Goal: Use online tool/utility: Utilize a website feature to perform a specific function

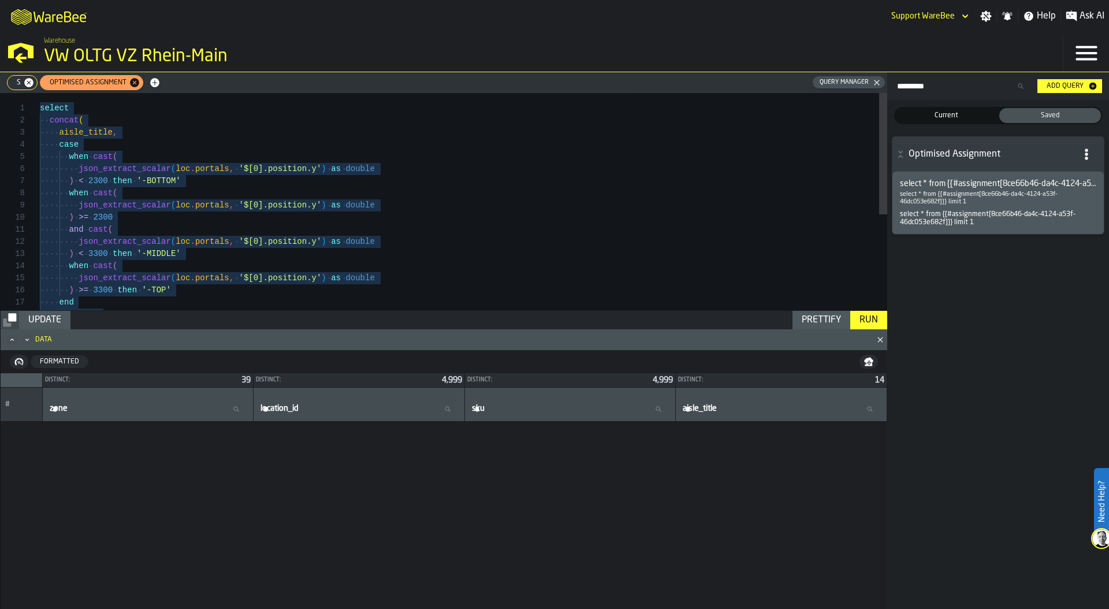
scroll to position [17562, 0]
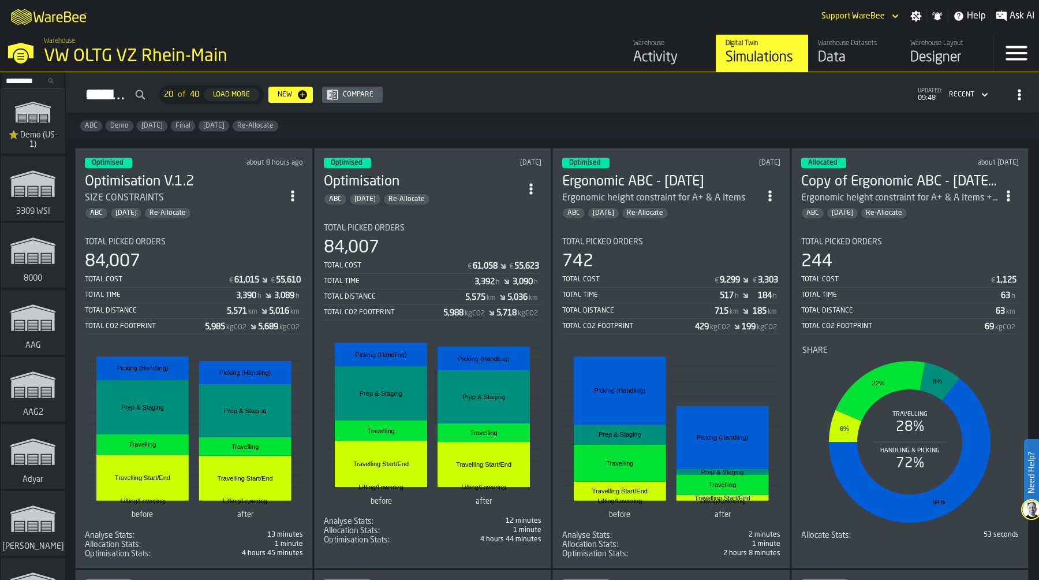
click at [207, 291] on div "Total Time" at bounding box center [160, 295] width 151 height 8
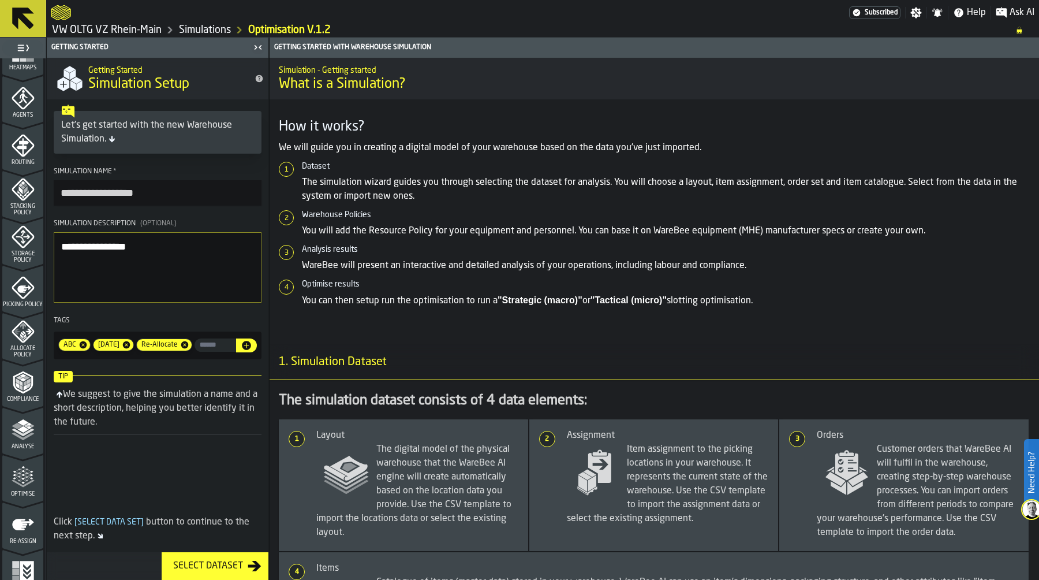
scroll to position [331, 0]
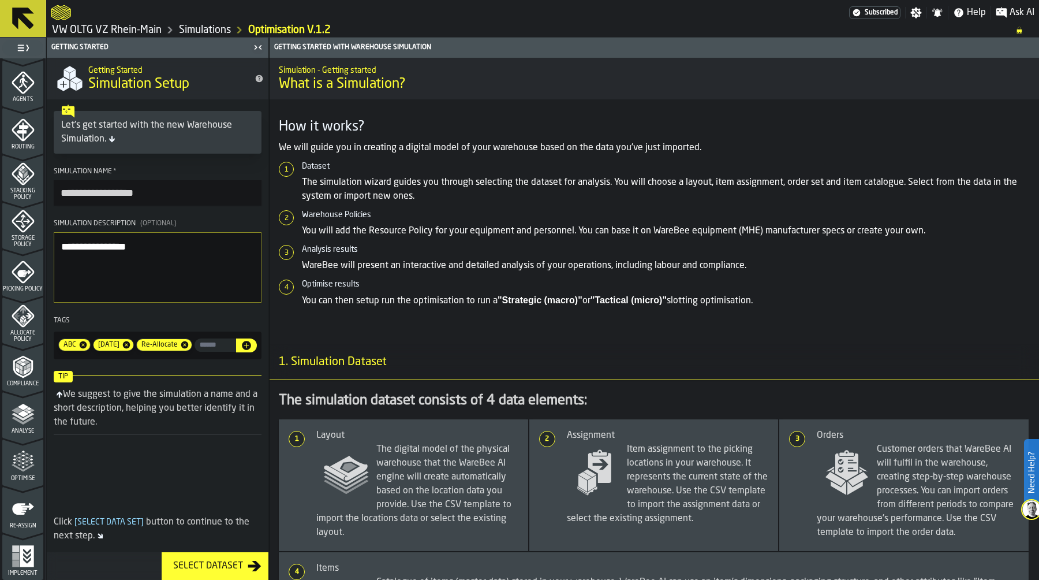
click at [24, 456] on icon "menu Optimise" at bounding box center [23, 461] width 23 height 23
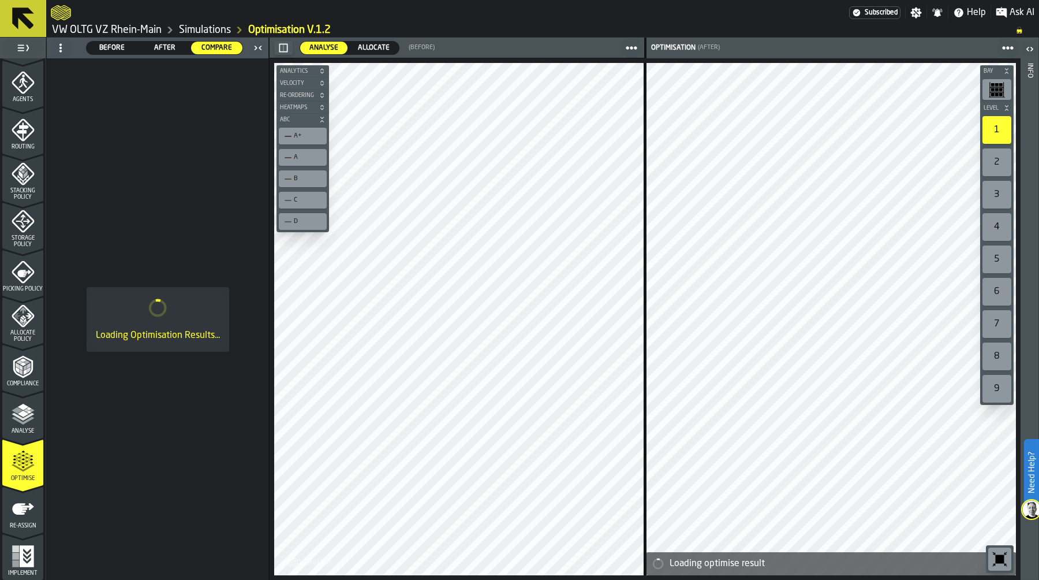
click at [379, 47] on span "Allocate" at bounding box center [373, 48] width 41 height 10
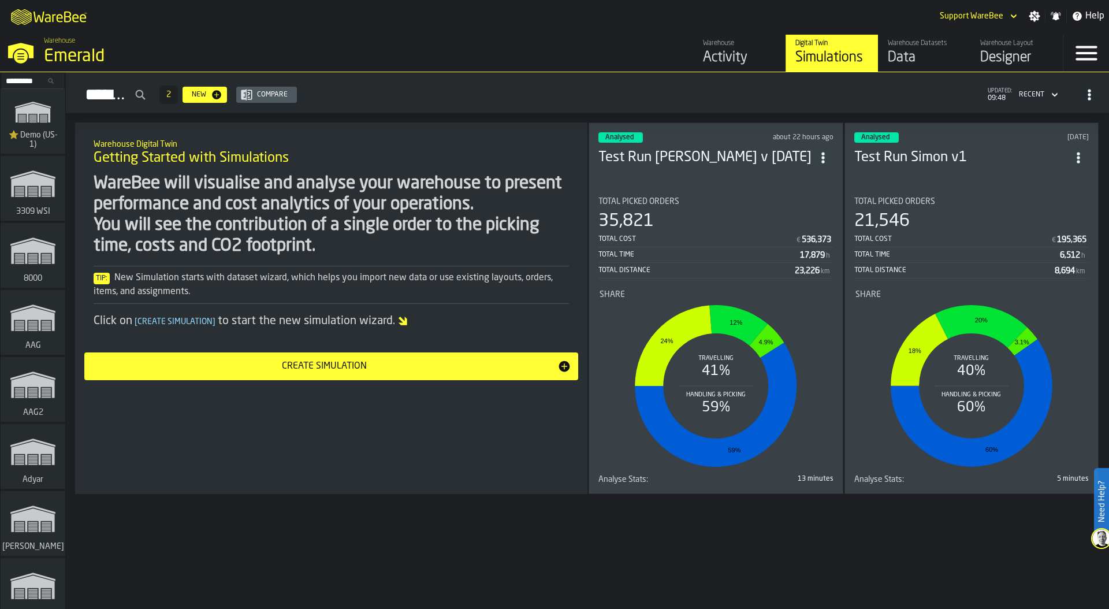
click at [36, 124] on icon "link-to-/wh/i/103622fe-4b04-4da1-b95f-2619b9c959cc/simulations" at bounding box center [32, 112] width 55 height 37
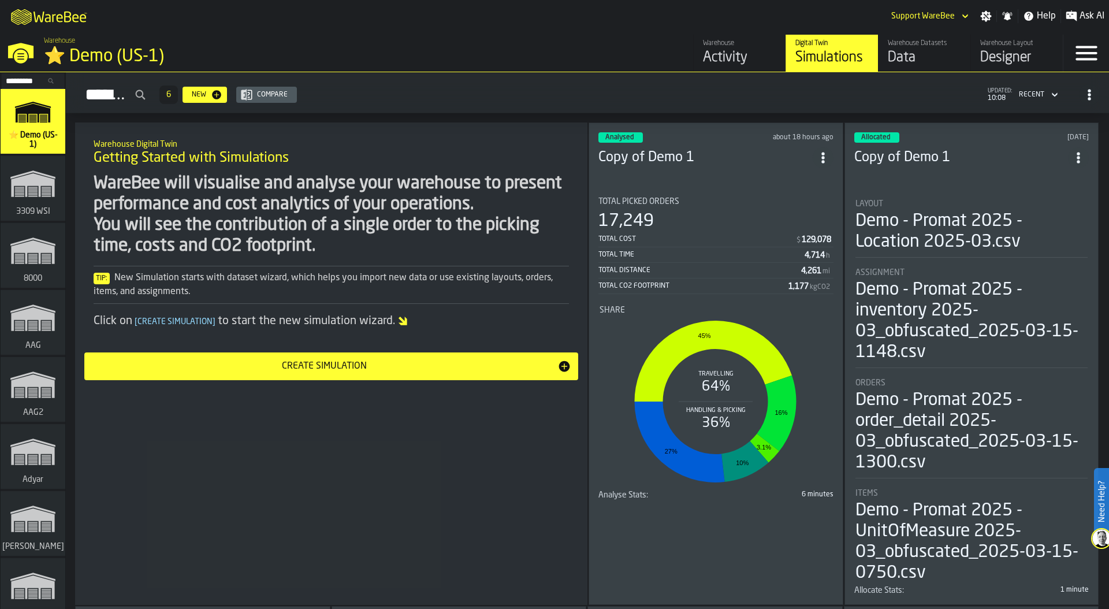
click at [108, 55] on div "⭐ Demo (US-1)" at bounding box center [200, 56] width 312 height 21
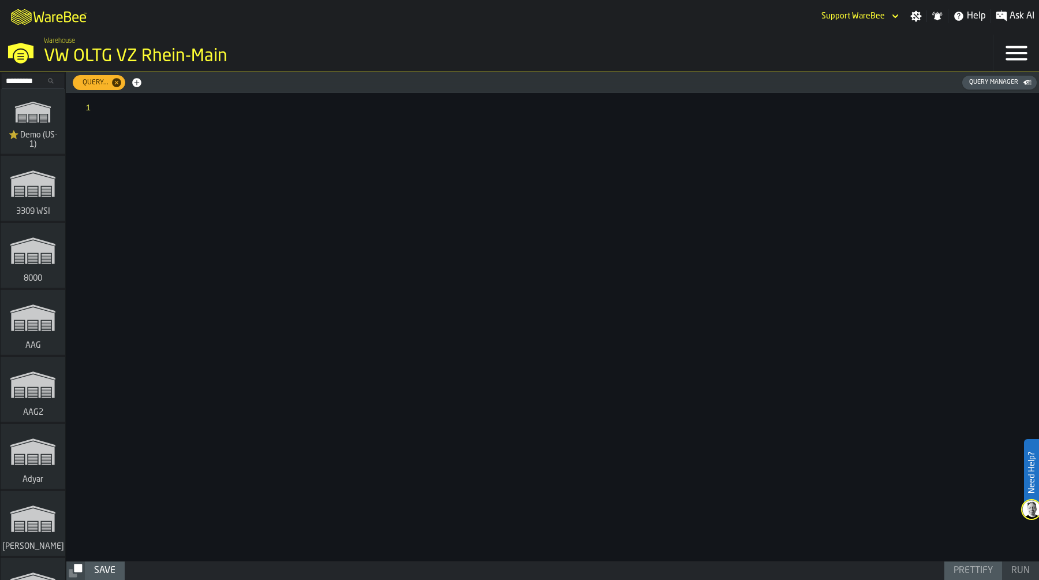
click at [1009, 80] on div "Query Manager" at bounding box center [994, 83] width 58 height 8
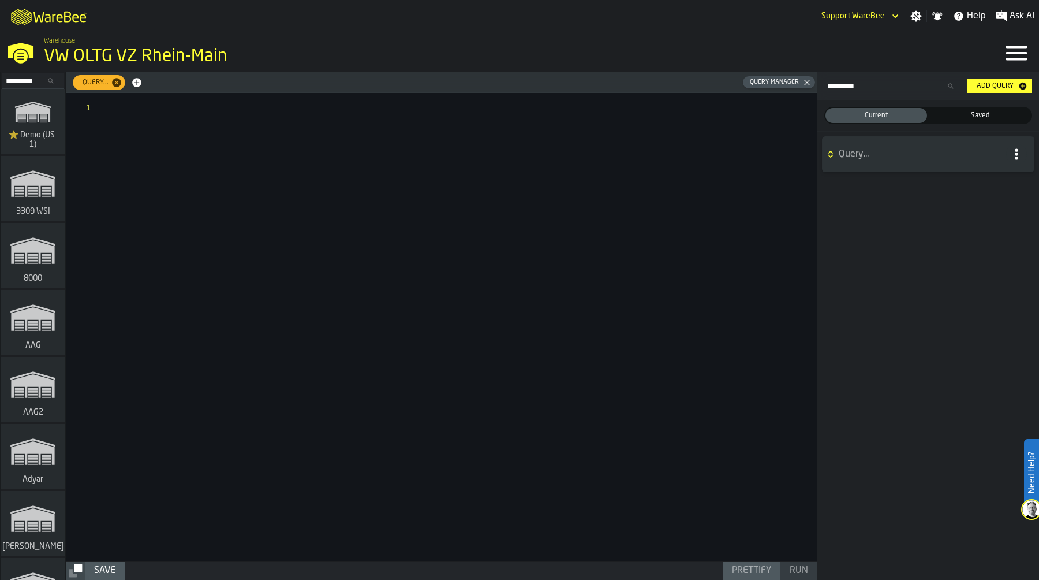
click at [974, 111] on span "Saved" at bounding box center [980, 115] width 97 height 10
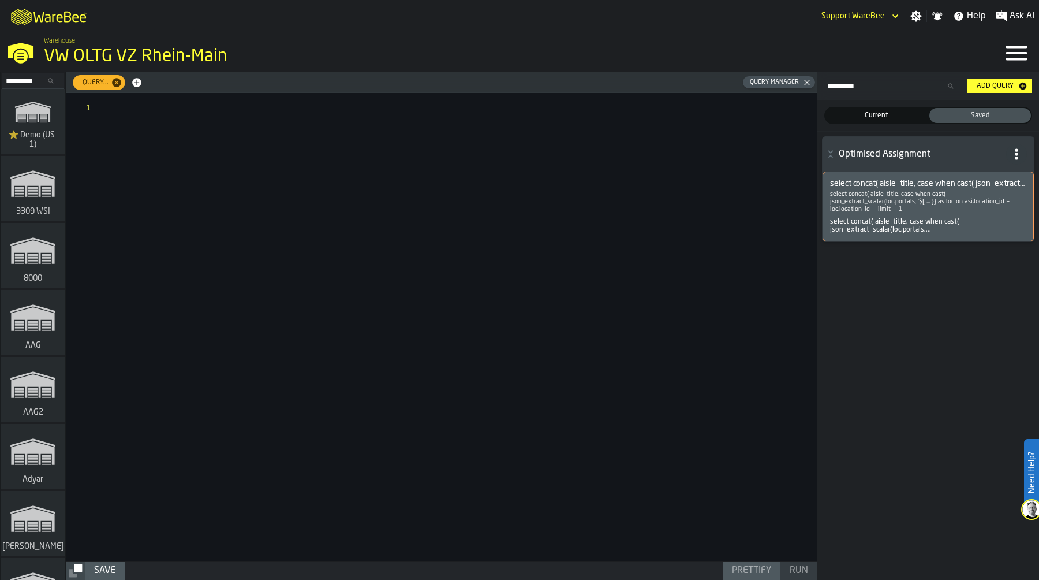
click at [912, 181] on span "select concat( aisle_title, case when cast( json_extract_scalar(loc.portals, '$…" at bounding box center [928, 183] width 196 height 9
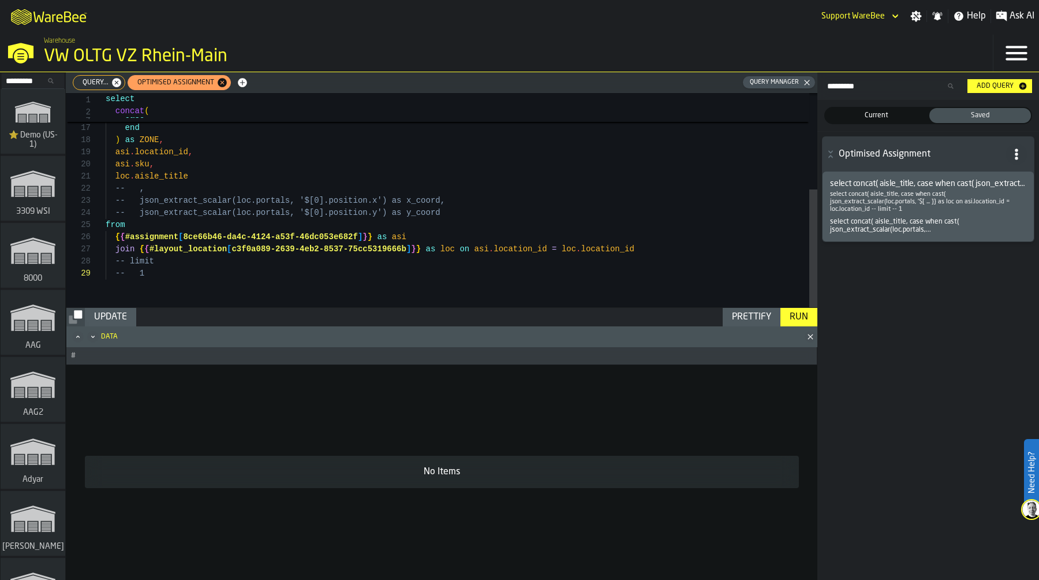
scroll to position [61, 0]
drag, startPoint x: 185, startPoint y: 237, endPoint x: 359, endPoint y: 240, distance: 174.4
click at [359, 240] on div "when cast ( json_extract_scalar ( loc . portals , '$[0].position.y' ) as double…" at bounding box center [462, 113] width 712 height 389
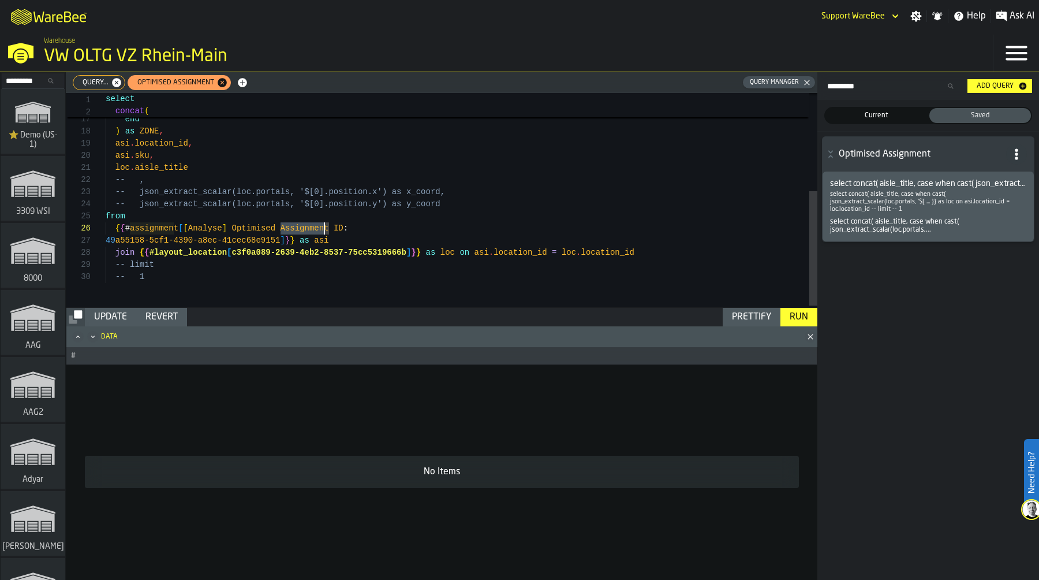
drag, startPoint x: 281, startPoint y: 227, endPoint x: 325, endPoint y: 225, distance: 43.9
click at [326, 225] on div "json_extract_scalar ( loc . portals , '$[0].position.y' ) as double ) >= 3300 t…" at bounding box center [462, 110] width 712 height 401
drag, startPoint x: 188, startPoint y: 229, endPoint x: 368, endPoint y: 227, distance: 180.2
click at [370, 228] on div "json_extract_scalar ( loc . portals , '$[0].position.y' ) as double ) >= 3300 t…" at bounding box center [462, 110] width 712 height 401
click at [751, 322] on div "Prettify" at bounding box center [752, 317] width 49 height 14
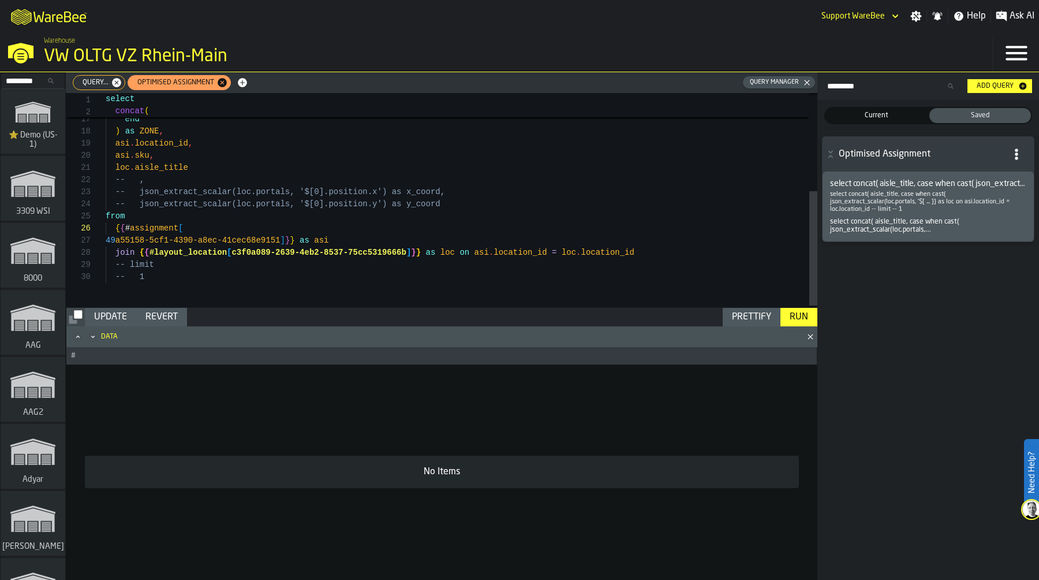
click at [747, 320] on div "Prettify" at bounding box center [752, 317] width 49 height 14
click at [202, 229] on div "json_extract_scalar ( loc . portals , '$[0].position.y' ) as double ) >= 3300 t…" at bounding box center [462, 110] width 712 height 401
type textarea "**********"
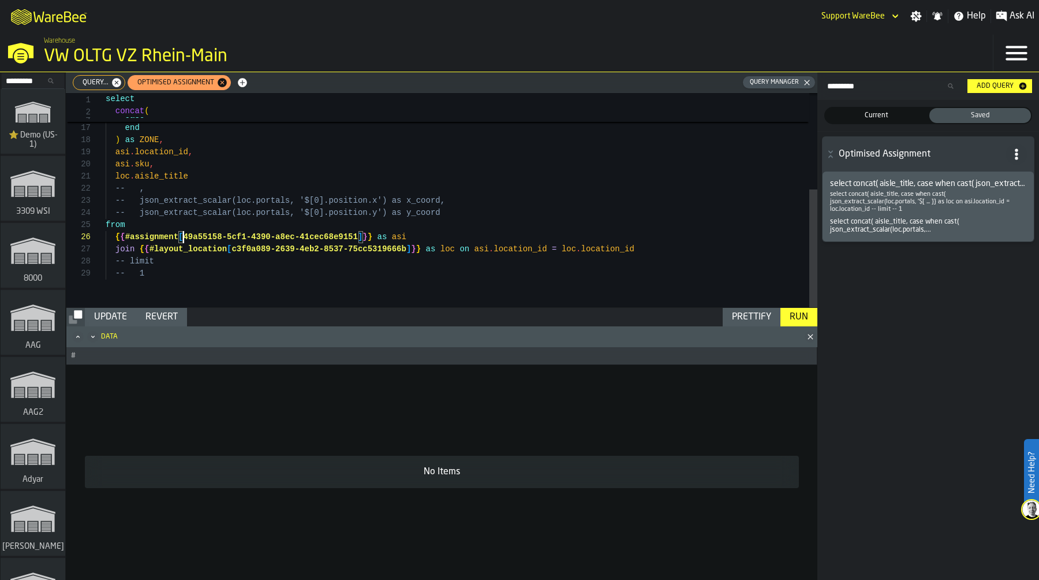
click at [801, 319] on div "Run" at bounding box center [799, 317] width 28 height 14
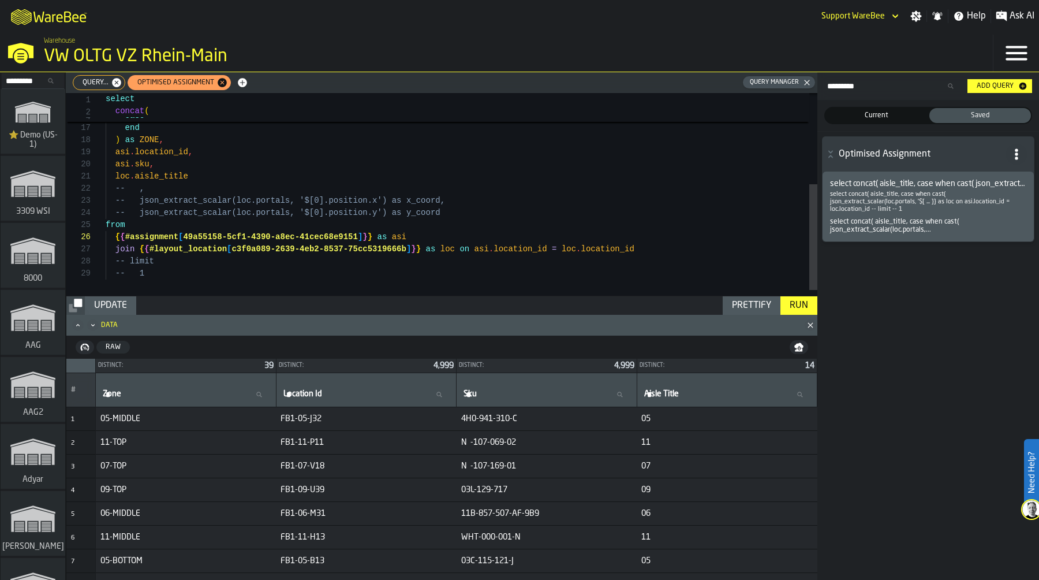
click at [118, 305] on div "Update" at bounding box center [111, 306] width 42 height 14
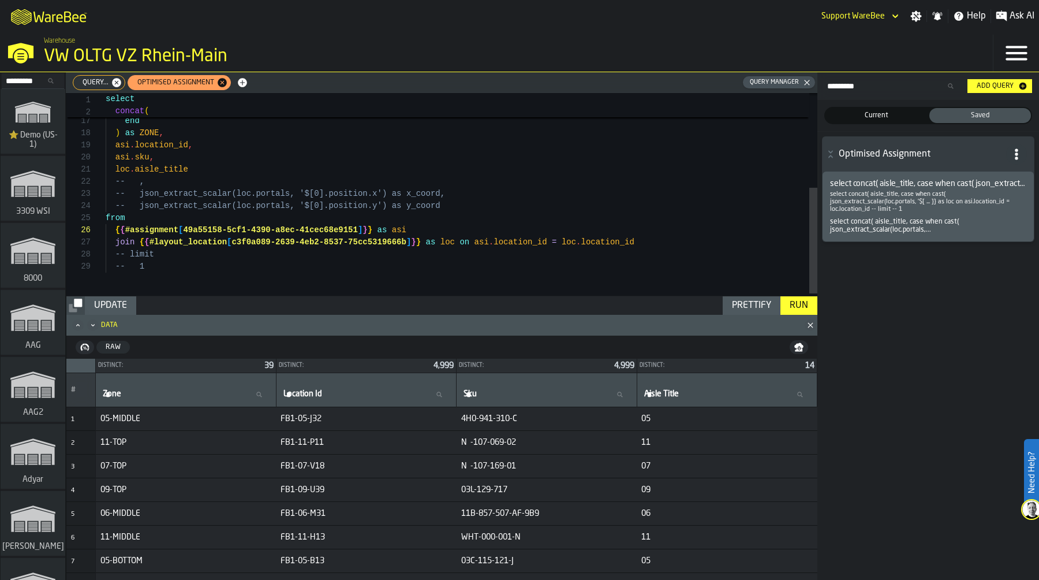
click at [375, 286] on div "json_extract_scalar ( loc . portals , '$[0].position.y' ) as double ) >= 3300 t…" at bounding box center [462, 106] width 712 height 389
click at [88, 84] on span "Query..." at bounding box center [93, 83] width 35 height 8
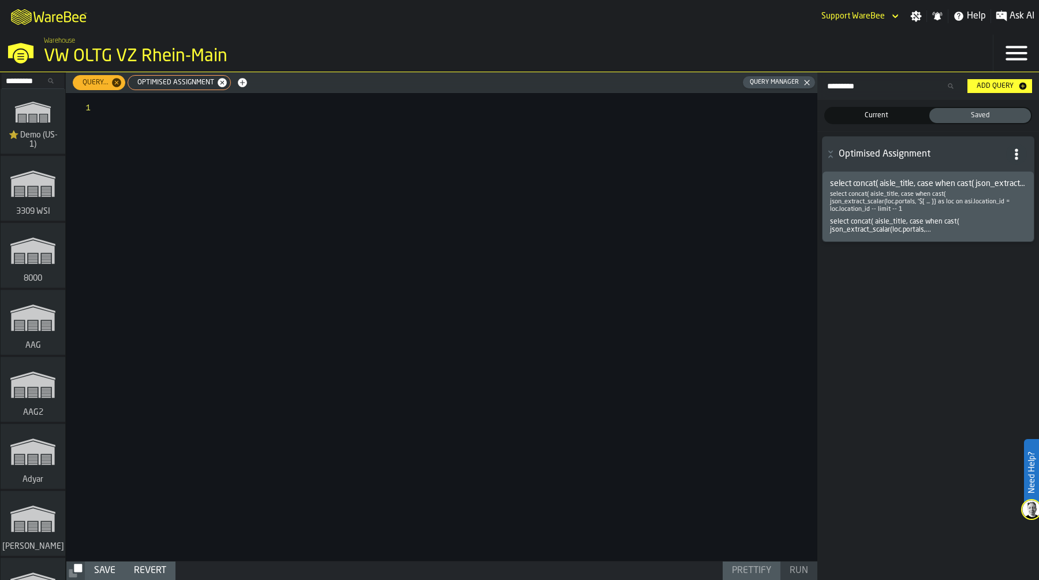
click at [193, 86] on span "Optimised Assignment" at bounding box center [174, 83] width 86 height 8
type textarea "**********"
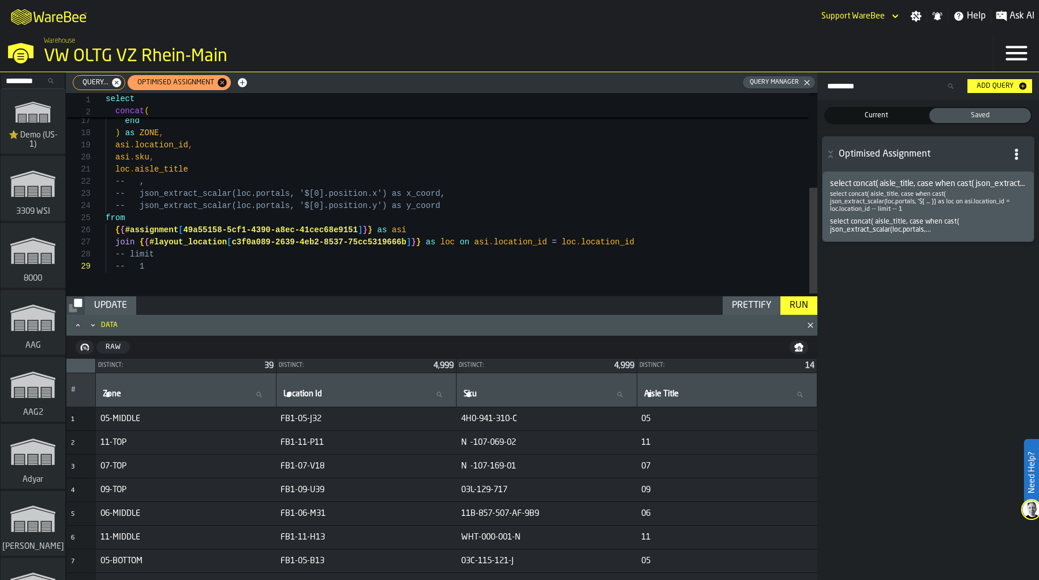
scroll to position [73, 0]
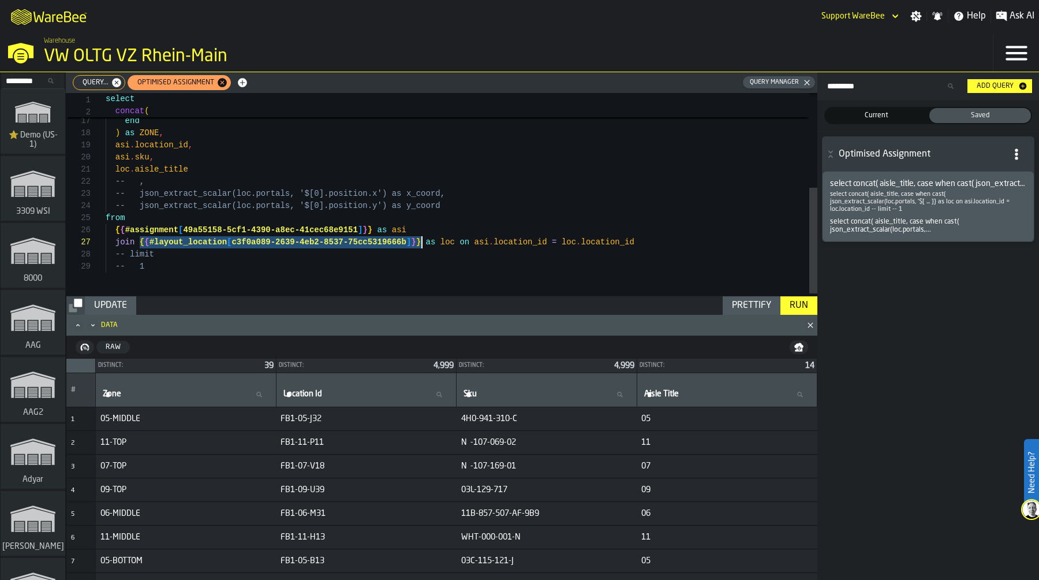
drag, startPoint x: 137, startPoint y: 243, endPoint x: 421, endPoint y: 236, distance: 283.6
click at [421, 236] on div "json_extract_scalar ( loc . portals , '$[0].position.y' ) as double ) >= 3300 t…" at bounding box center [462, 106] width 712 height 389
click at [87, 81] on span "Query..." at bounding box center [93, 83] width 35 height 8
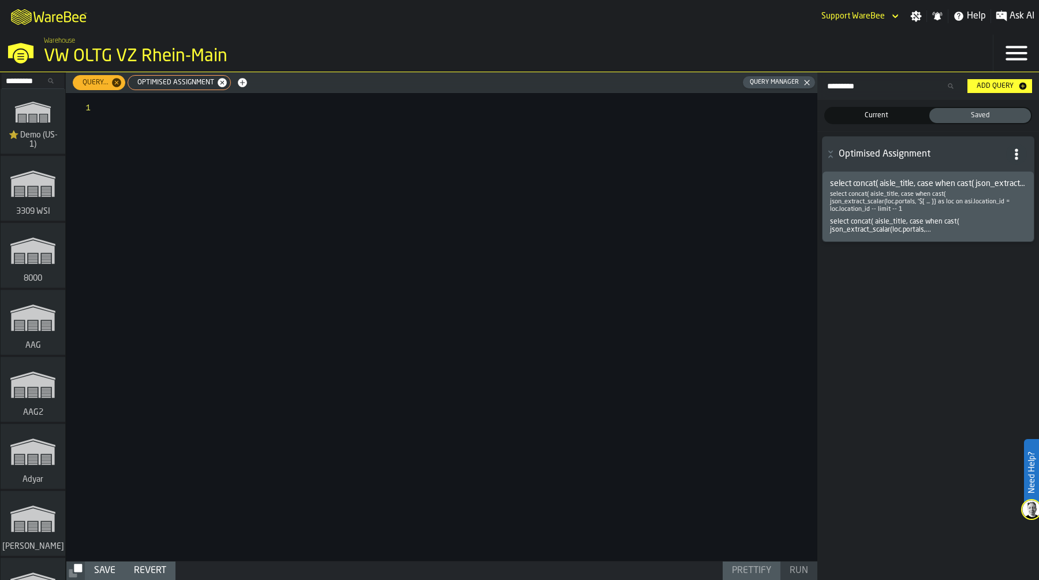
click at [150, 130] on div at bounding box center [462, 327] width 712 height 468
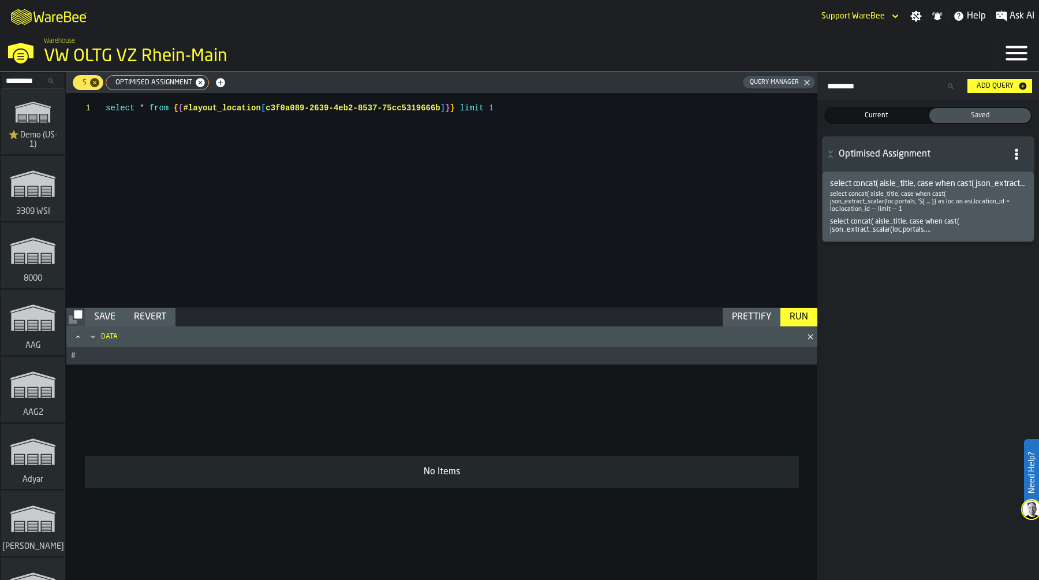
click at [796, 316] on div "Run" at bounding box center [799, 317] width 28 height 14
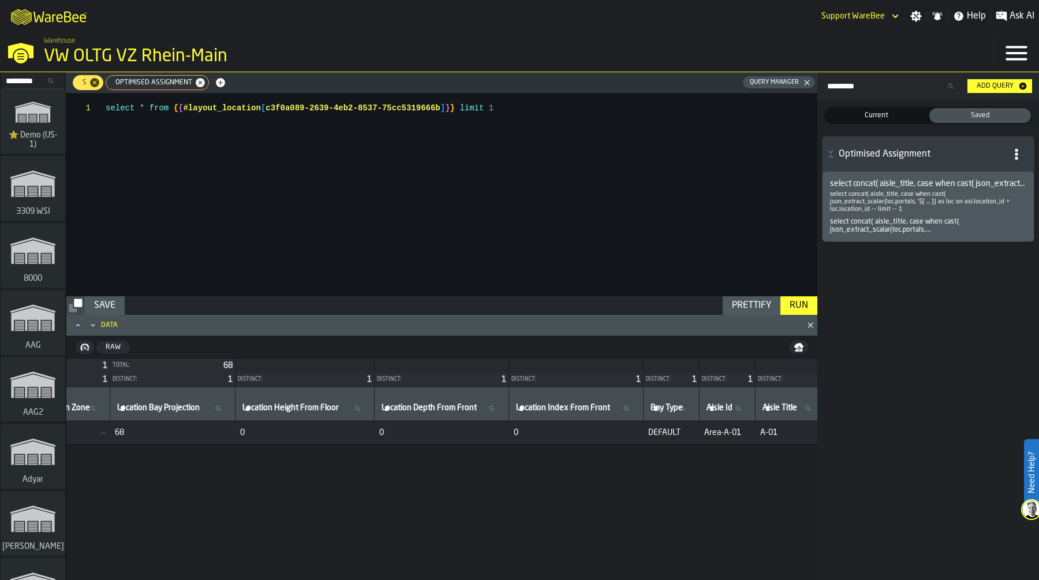
scroll to position [0, 1616]
click at [366, 435] on span "0" at bounding box center [301, 432] width 130 height 9
click at [116, 348] on div "Raw" at bounding box center [113, 347] width 24 height 8
click at [155, 83] on span "Optimised Assignment" at bounding box center [152, 83] width 86 height 8
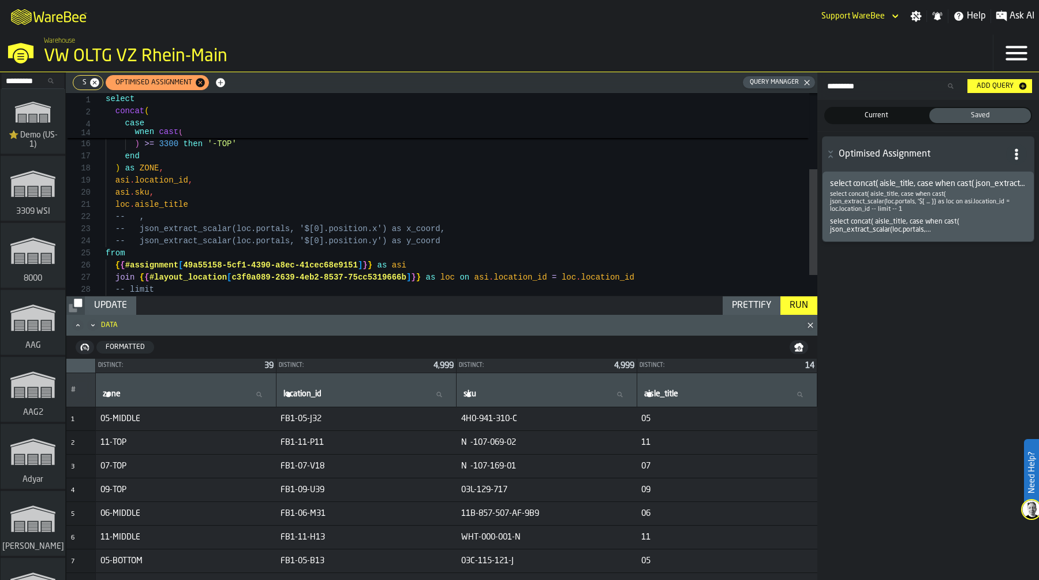
click at [152, 155] on div "json_extract_scalar ( loc . portals , '$[0].position.y' ) as double ) < 3300 th…" at bounding box center [462, 141] width 712 height 389
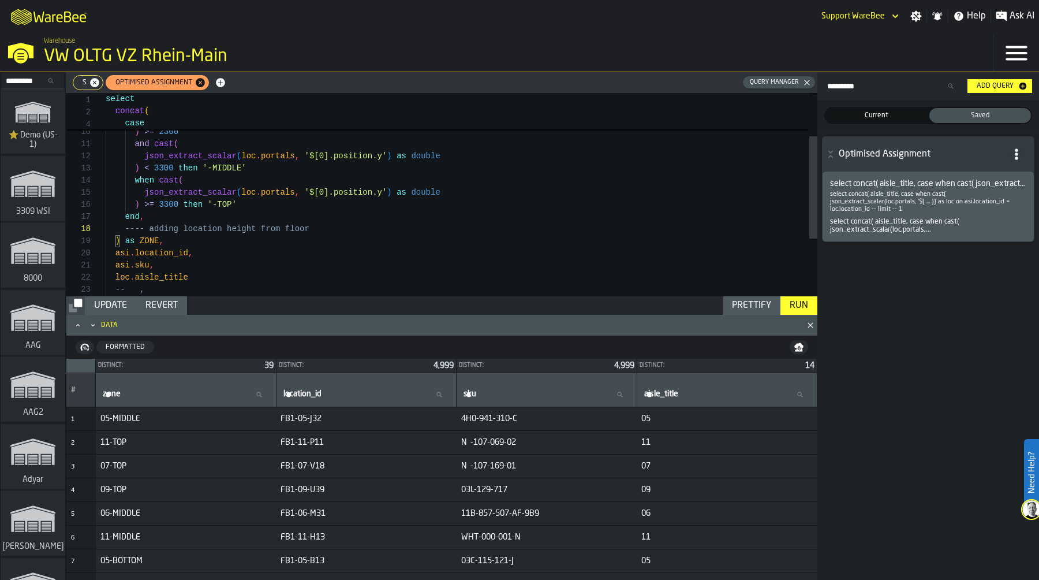
scroll to position [97, 0]
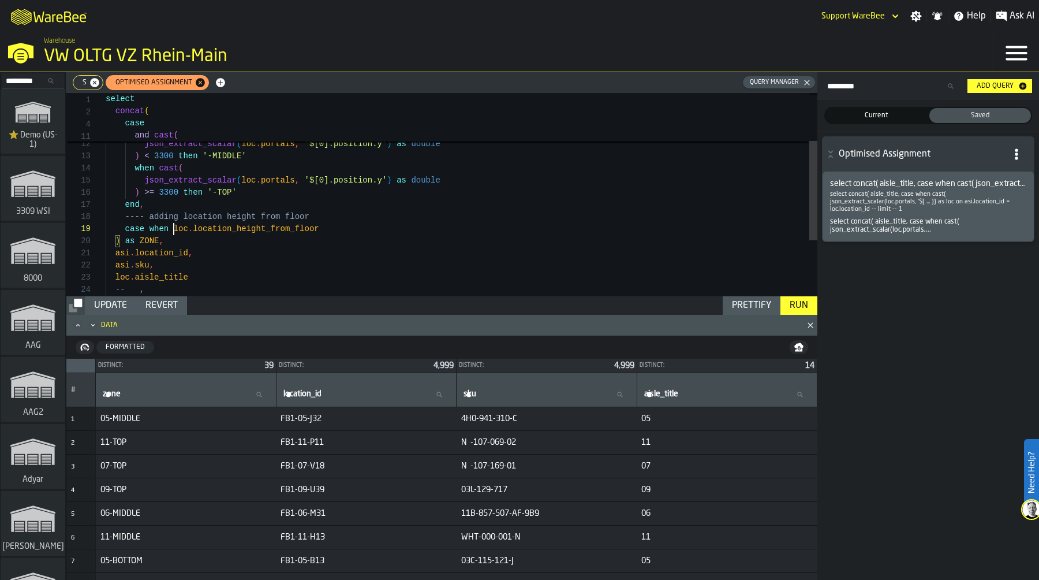
click at [173, 225] on div "json_extract_scalar ( loc . portals , '$[0].position.y' ) as double ) < 3300 th…" at bounding box center [462, 201] width 712 height 413
click at [359, 224] on div "json_extract_scalar ( loc . portals , '$[0].position.y' ) as double ) < 3300 th…" at bounding box center [462, 201] width 712 height 413
drag, startPoint x: 172, startPoint y: 231, endPoint x: 401, endPoint y: 230, distance: 229.8
click at [401, 230] on div "json_extract_scalar ( loc . portals , '$[0].position.y' ) as double ) < 3300 th…" at bounding box center [462, 201] width 712 height 413
drag, startPoint x: 401, startPoint y: 230, endPoint x: 483, endPoint y: 229, distance: 82.0
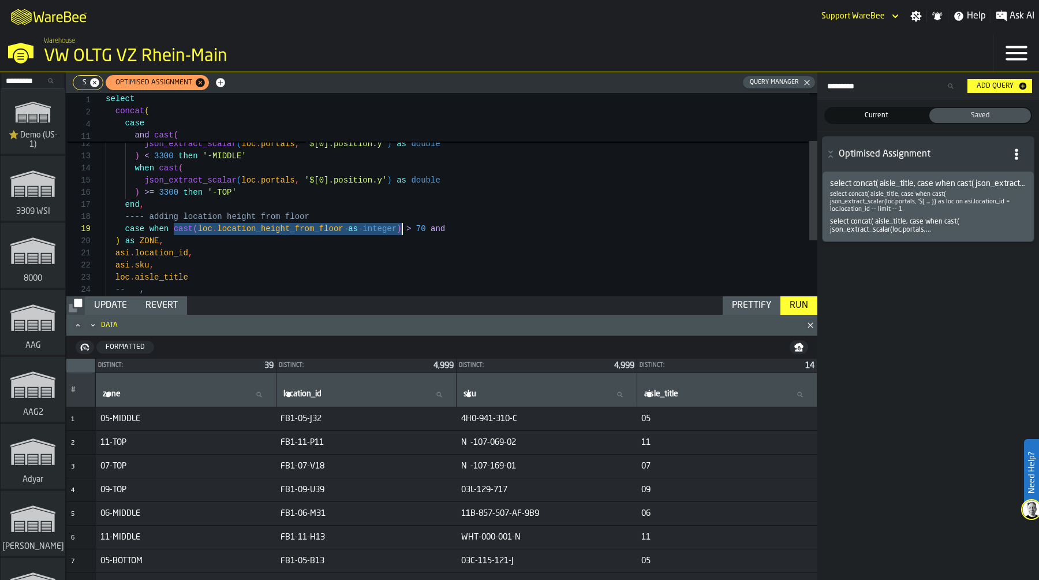
click at [483, 229] on div "json_extract_scalar ( loc . portals , '$[0].position.y' ) as double ) < 3300 th…" at bounding box center [462, 201] width 712 height 413
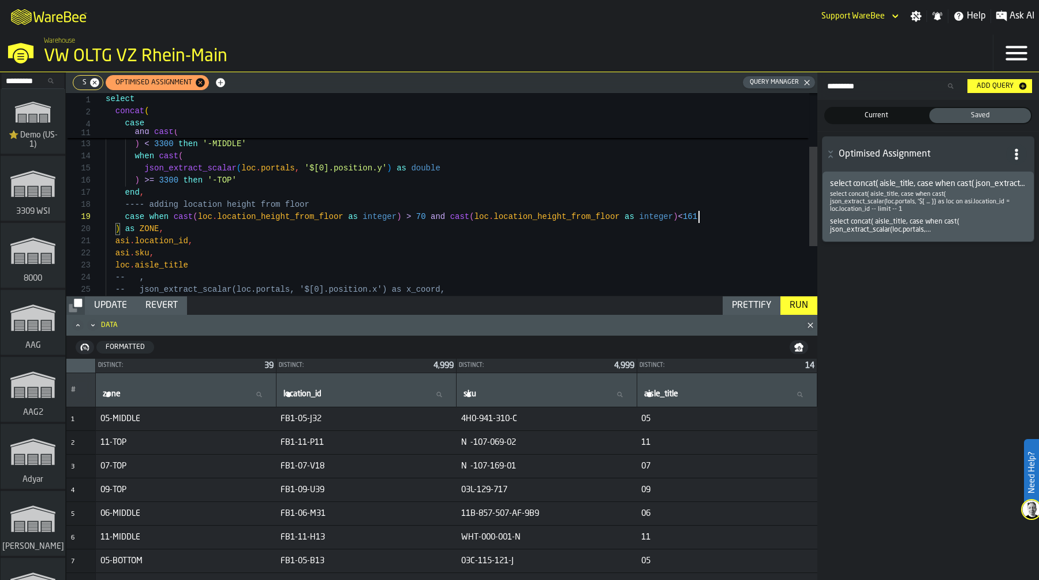
click at [710, 222] on div "json_extract_scalar ( loc . portals , '$[0].position.y' ) as double ) < 3300 th…" at bounding box center [462, 189] width 712 height 413
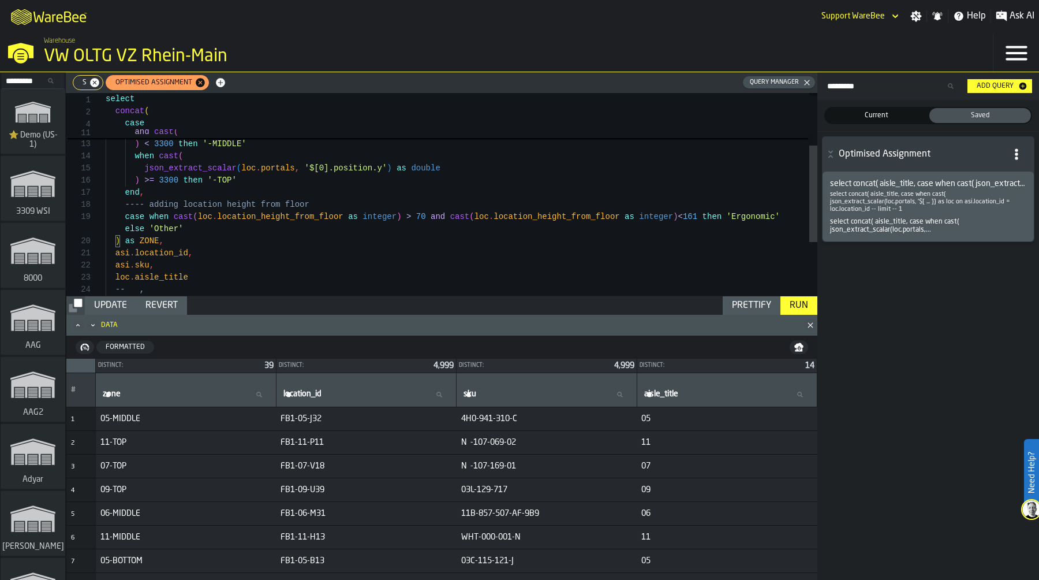
click at [755, 300] on div "Prettify" at bounding box center [752, 306] width 49 height 14
click at [755, 301] on div "Prettify" at bounding box center [752, 306] width 49 height 14
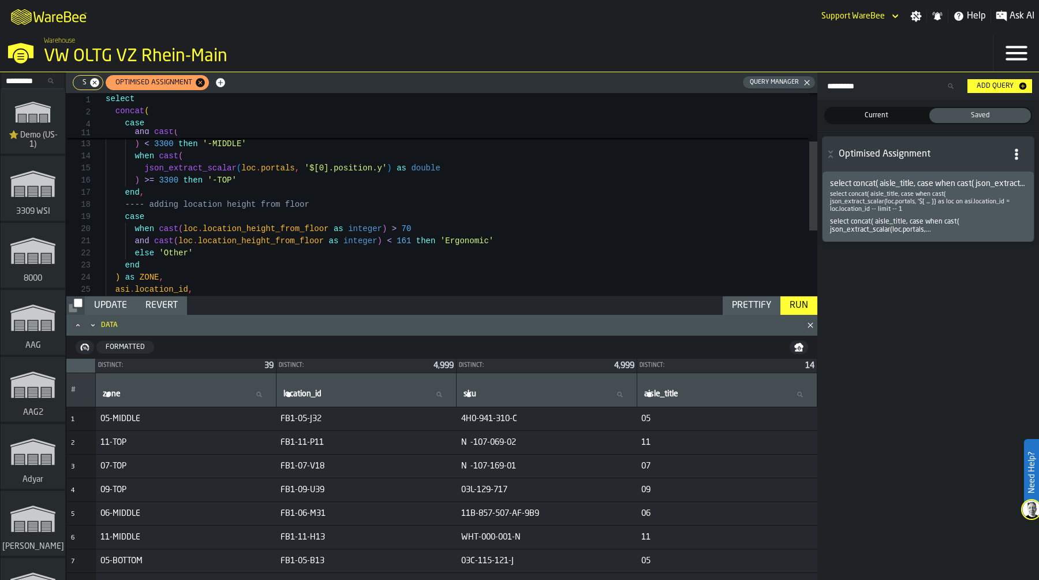
click at [804, 307] on div "Run" at bounding box center [799, 306] width 28 height 14
click at [445, 239] on div "json_extract_scalar ( loc . portals , '$[0].position.y' ) as double ) < 3300 th…" at bounding box center [462, 213] width 712 height 461
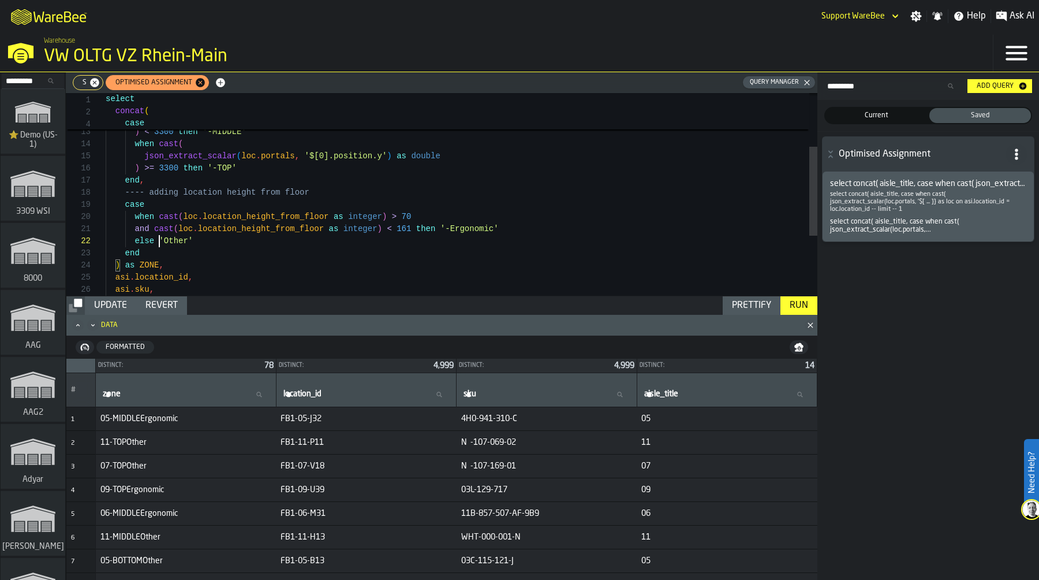
scroll to position [12, 0]
click at [161, 241] on div "json_extract_scalar ( loc . portals , '$[0].position.y' ) as double ) < 3300 th…" at bounding box center [462, 201] width 712 height 461
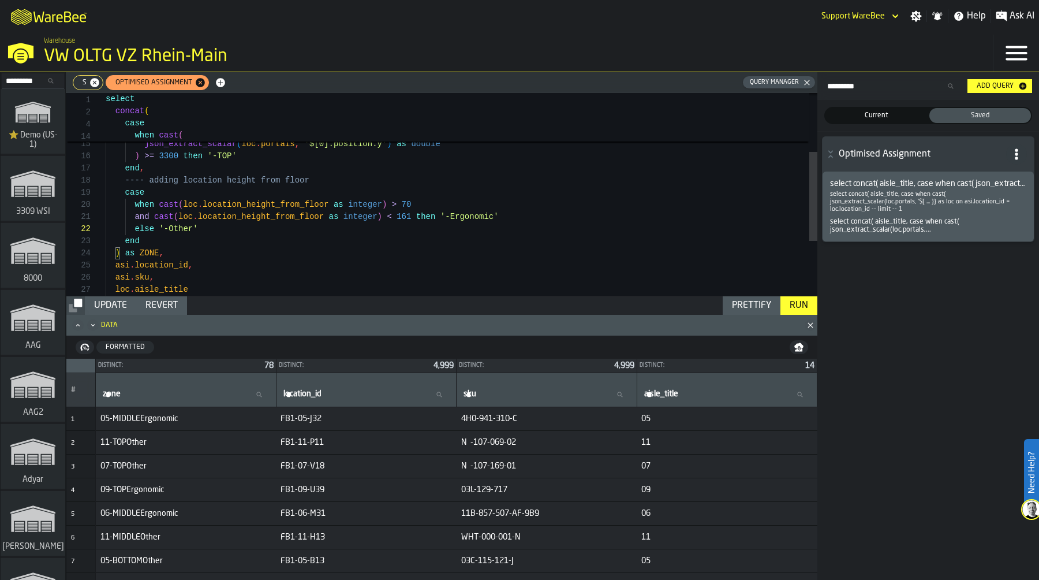
click at [805, 308] on div "Run" at bounding box center [799, 306] width 28 height 14
click at [115, 300] on div "Update" at bounding box center [111, 305] width 42 height 14
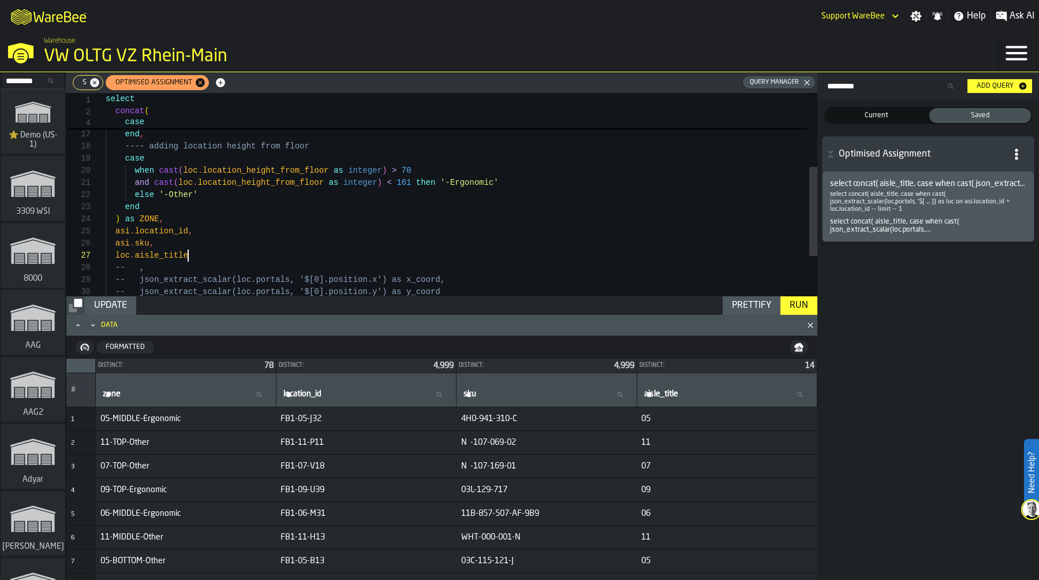
scroll to position [73, 0]
click at [214, 259] on div "when cast ( loc . location_height_from_floor as integer ) > 70 and cast ( loc .…" at bounding box center [462, 155] width 712 height 461
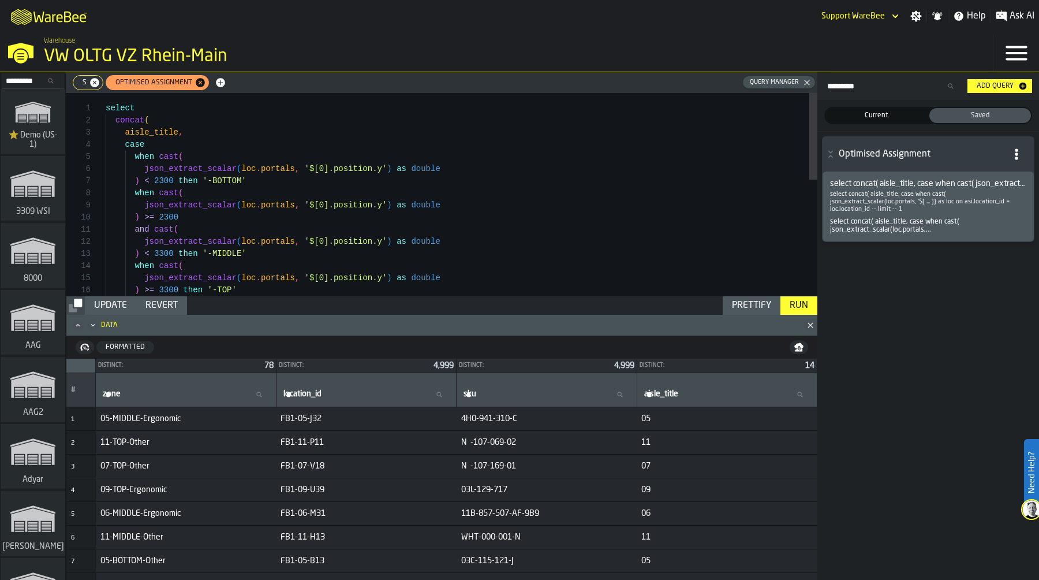
scroll to position [36, 0]
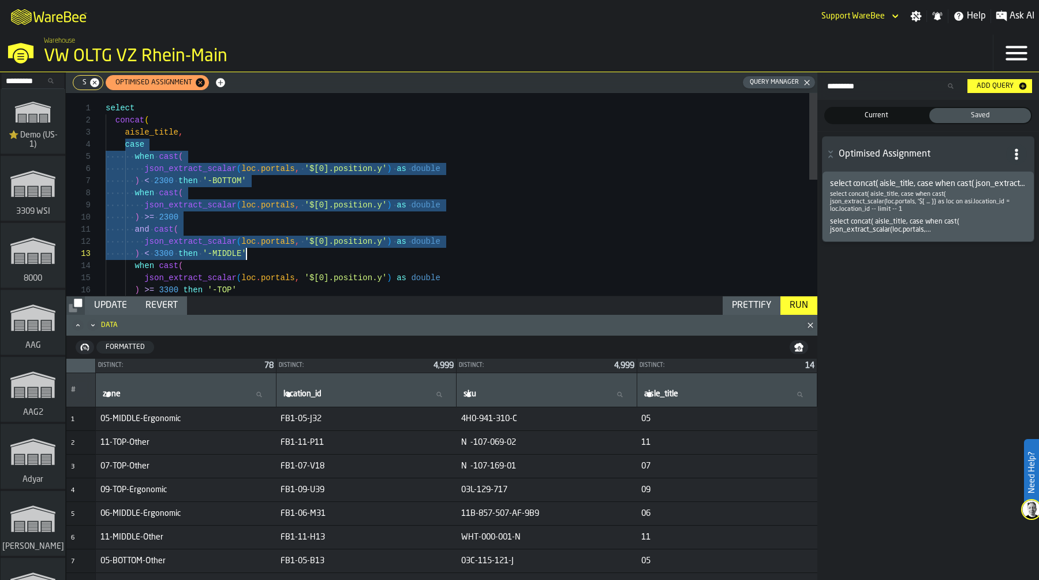
drag, startPoint x: 126, startPoint y: 146, endPoint x: 252, endPoint y: 263, distance: 172.8
click at [252, 263] on div ") >= 3300 then '-TOP' json_extract_scalar ( loc . portals , '$[0].position.y' )…" at bounding box center [462, 330] width 712 height 474
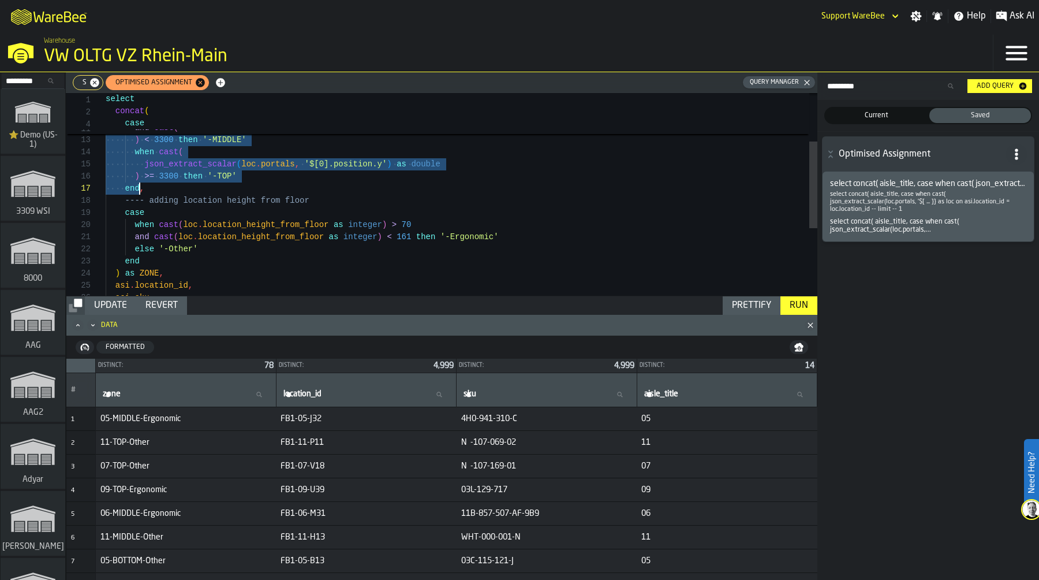
click at [139, 187] on div ") >= 3300 then '-TOP' json_extract_scalar ( loc . portals , '$[0].position.y' )…" at bounding box center [462, 216] width 712 height 474
click at [307, 244] on div ") >= 3300 then '-TOP' json_extract_scalar ( loc . portals , '$[0].position.y' )…" at bounding box center [462, 216] width 712 height 474
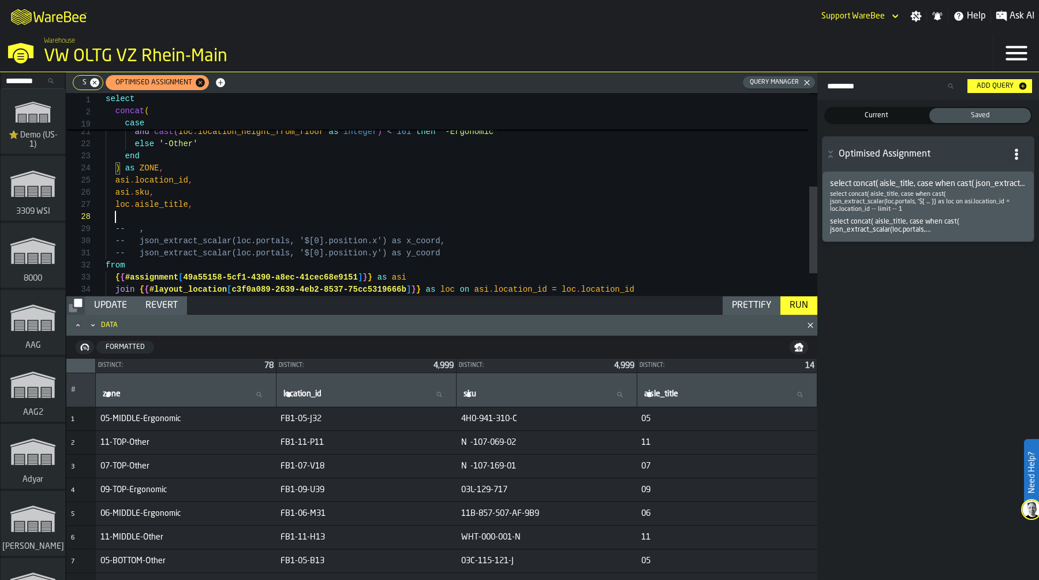
click at [168, 217] on div "else '-Other' end ) as ZONE , asi . location_id , asi . sku , loc . aisle_title…" at bounding box center [462, 111] width 712 height 474
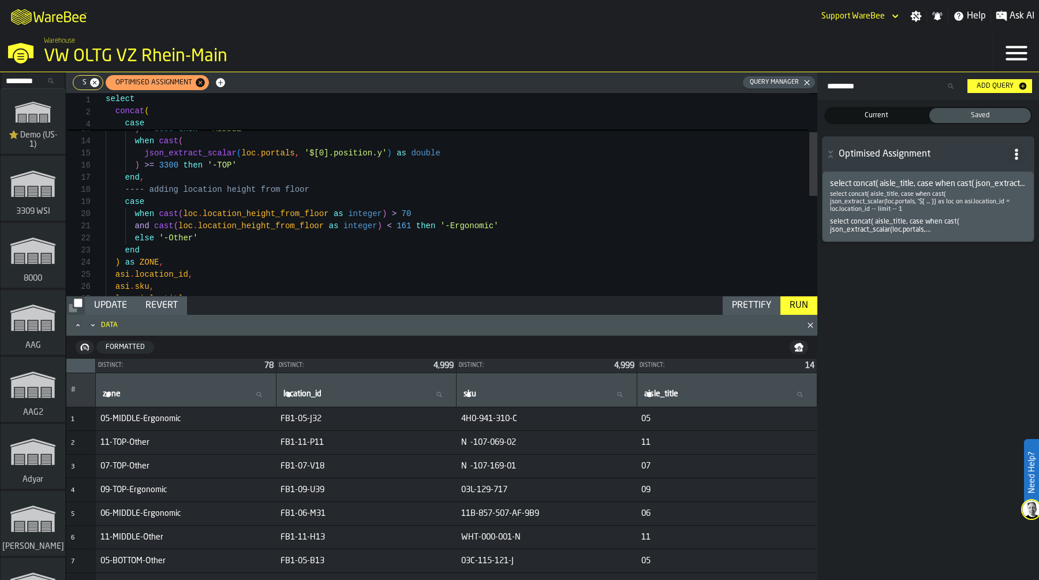
scroll to position [97, 0]
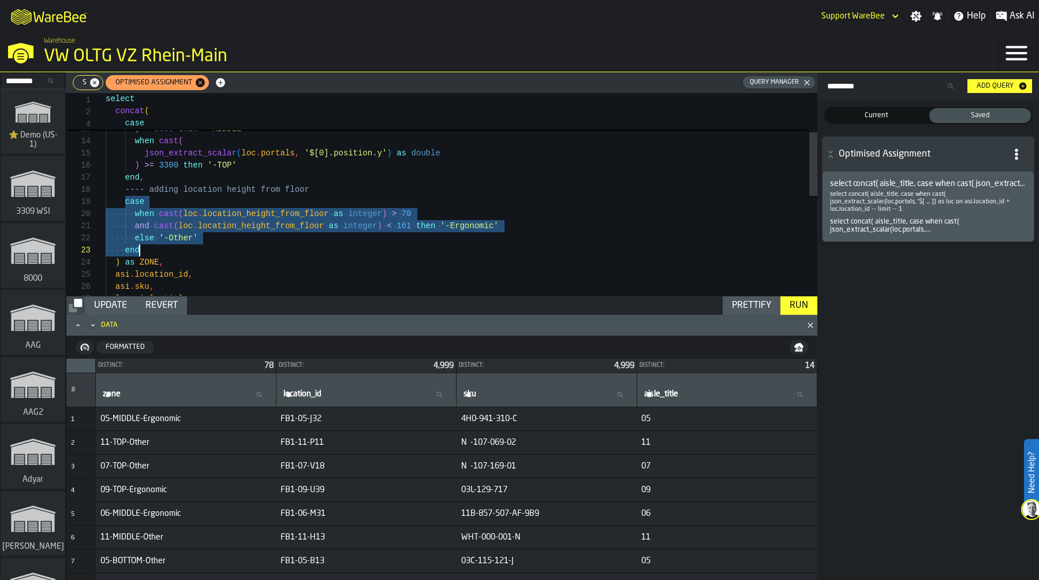
drag, startPoint x: 123, startPoint y: 200, endPoint x: 186, endPoint y: 247, distance: 78.8
click at [186, 247] on div "loc . aisle_title , asi . sku , asi . location_id , ) as ZONE , end else '-Othe…" at bounding box center [462, 289] width 712 height 643
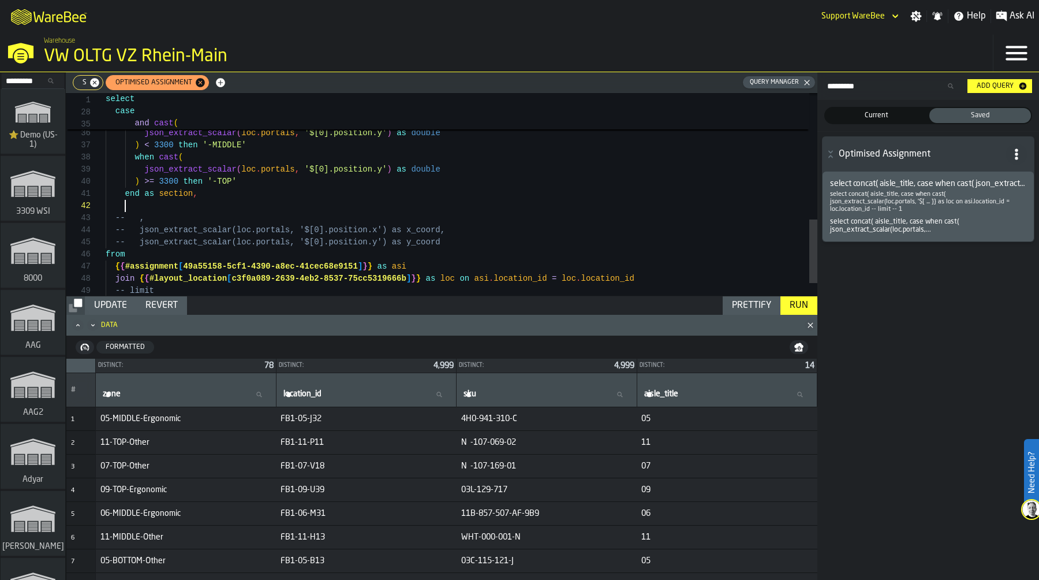
click at [167, 209] on div "json_extract_scalar ( loc . portals , '$[0].position.y' ) as double ) < 3300 th…" at bounding box center [462, 14] width 712 height 643
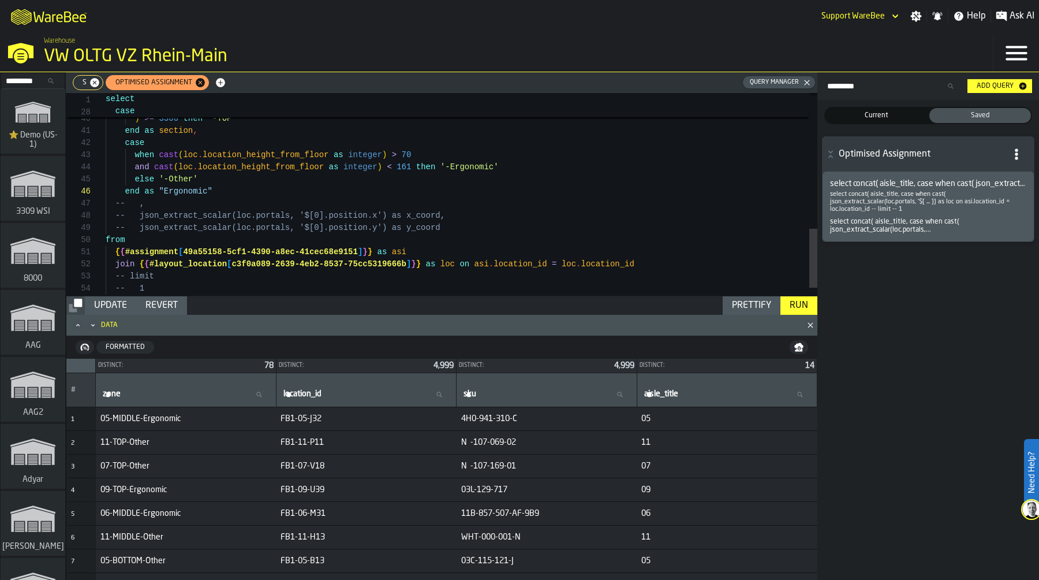
click at [744, 302] on div "Prettify" at bounding box center [752, 306] width 49 height 14
click at [114, 308] on div "Update" at bounding box center [111, 306] width 42 height 14
click at [804, 302] on div "Run" at bounding box center [799, 306] width 28 height 14
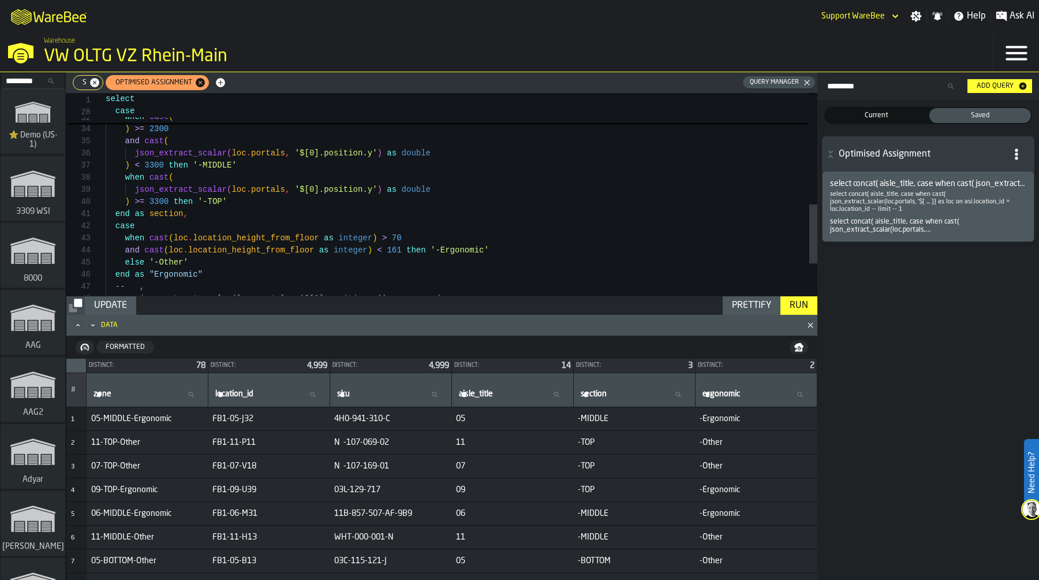
click at [441, 248] on div "when cast ( json_extract_scalar ( loc . portals , '$[0].position.y' ) as double…" at bounding box center [462, 60] width 712 height 692
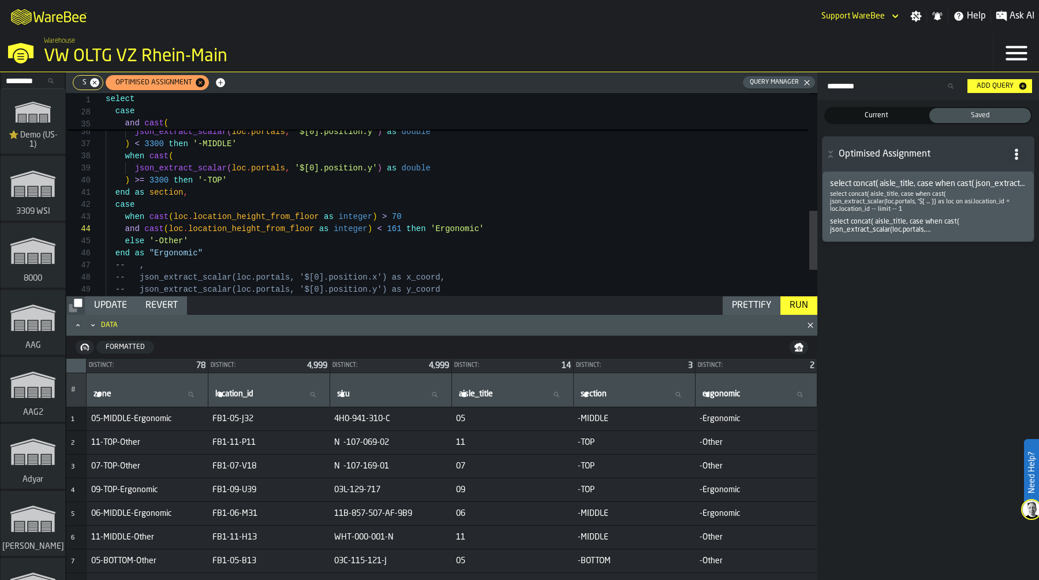
scroll to position [49, 0]
click at [159, 245] on div "when cast ( json_extract_scalar ( loc . portals , '$[0].position.y' ) as double…" at bounding box center [462, 38] width 712 height 692
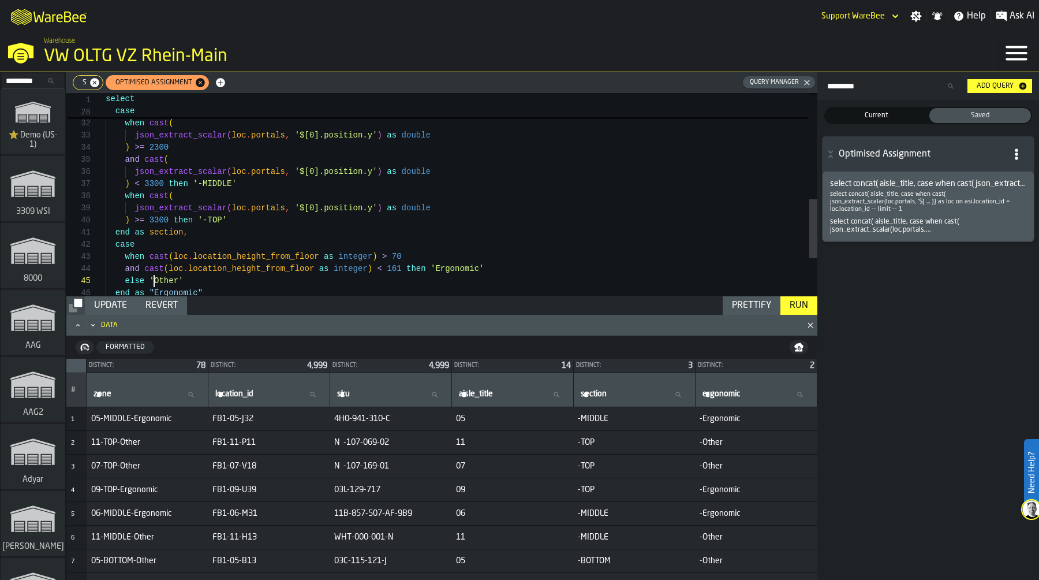
type textarea "**********"
click at [207, 220] on div "json_extract_scalar ( loc . portals , '$[0].position.y' ) as double when cast (…" at bounding box center [462, 78] width 712 height 692
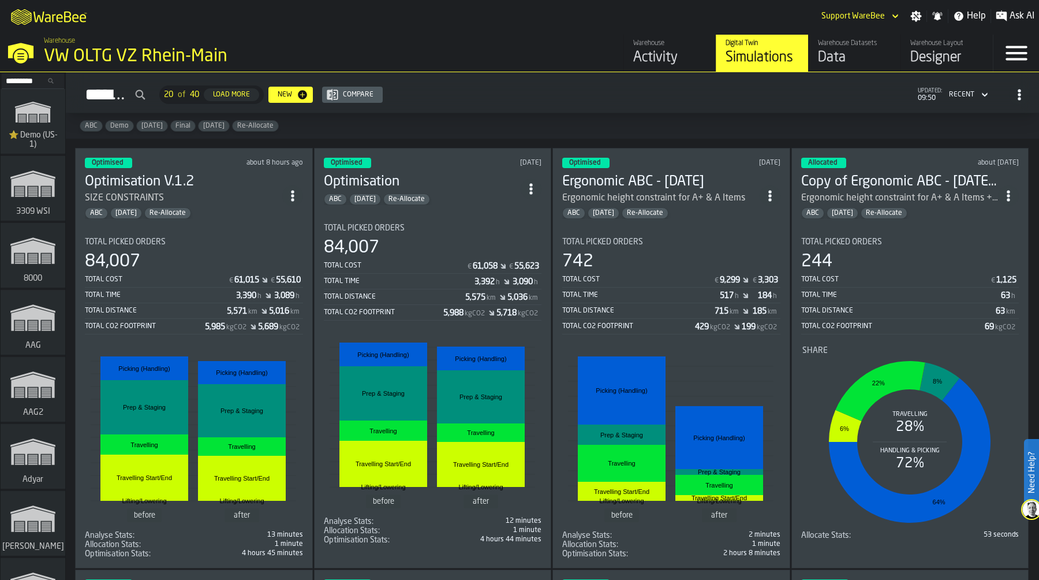
click at [239, 214] on div "ABC Feb/25 Re-Allocate" at bounding box center [183, 213] width 197 height 12
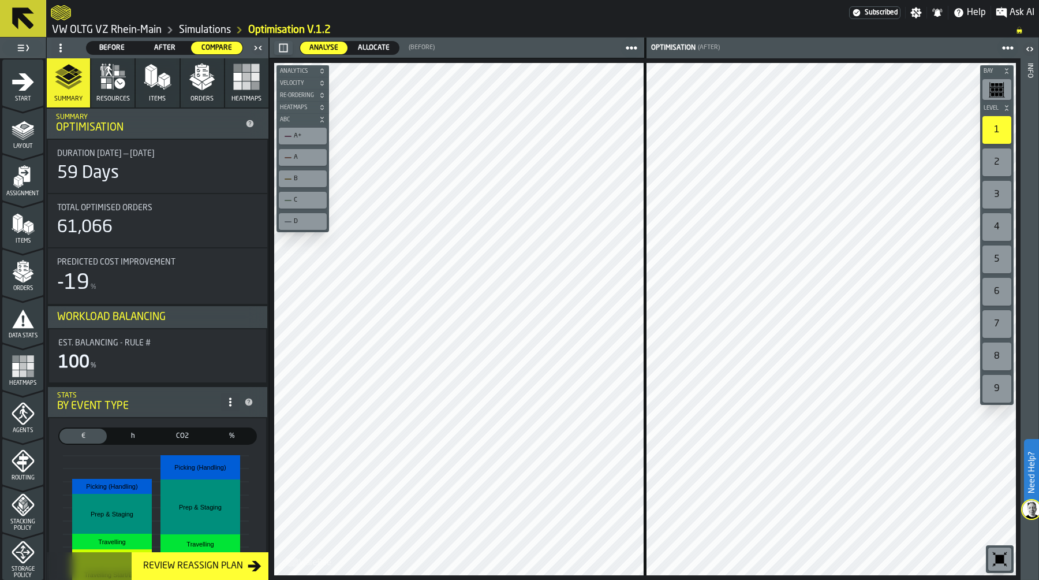
click at [919, 14] on icon "button-toggle-Settings" at bounding box center [916, 13] width 11 height 11
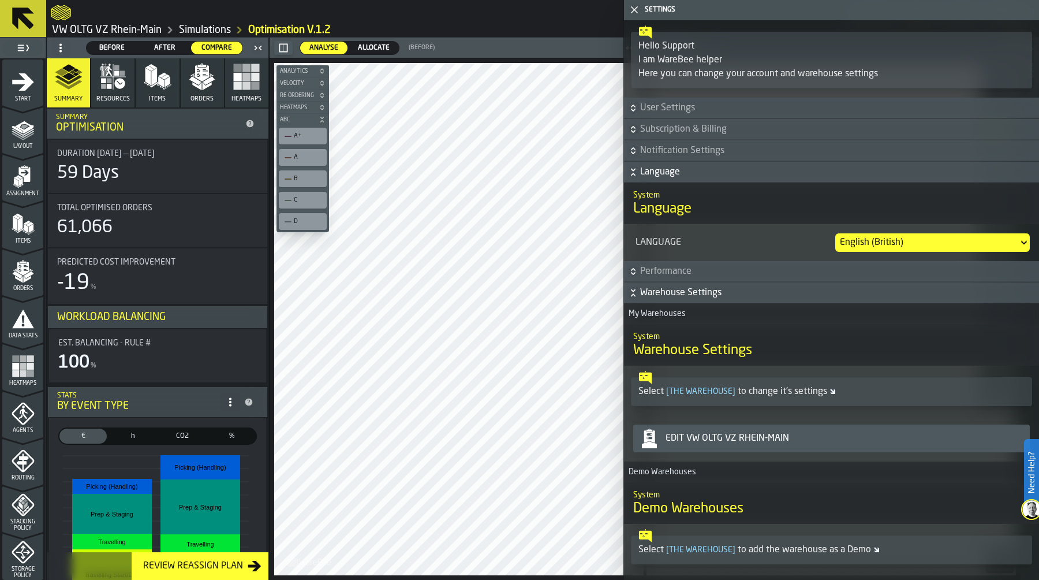
click at [781, 292] on span "Warehouse Settings" at bounding box center [838, 293] width 397 height 14
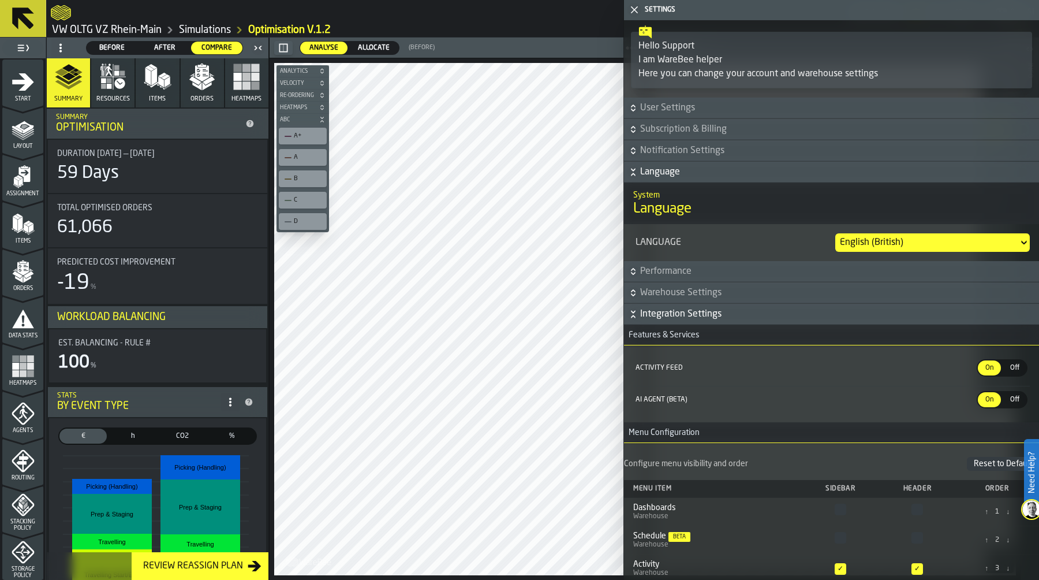
click at [781, 318] on span "Integration Settings" at bounding box center [838, 314] width 397 height 14
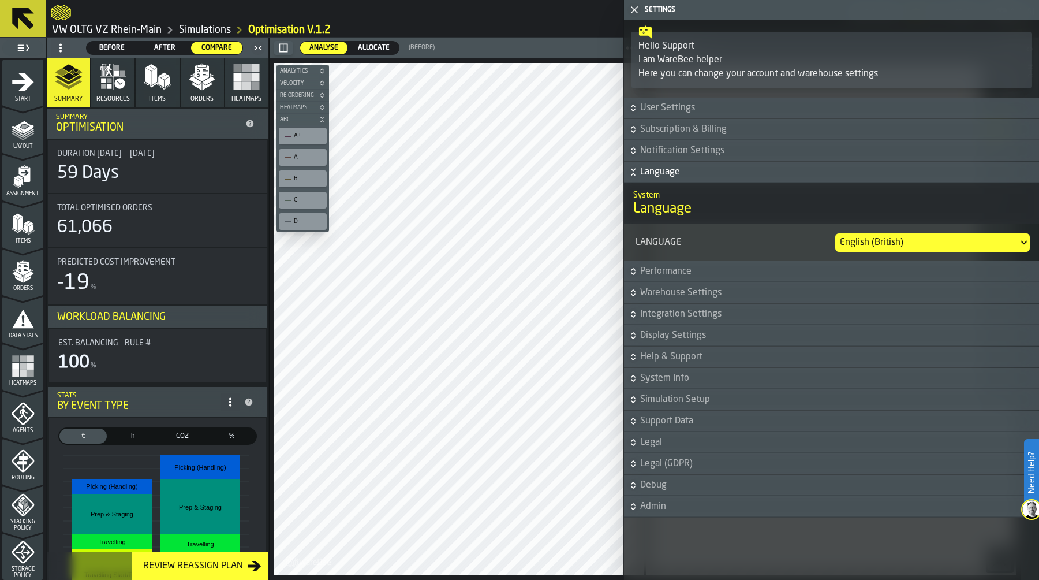
click at [744, 413] on button "Support Data" at bounding box center [831, 421] width 415 height 21
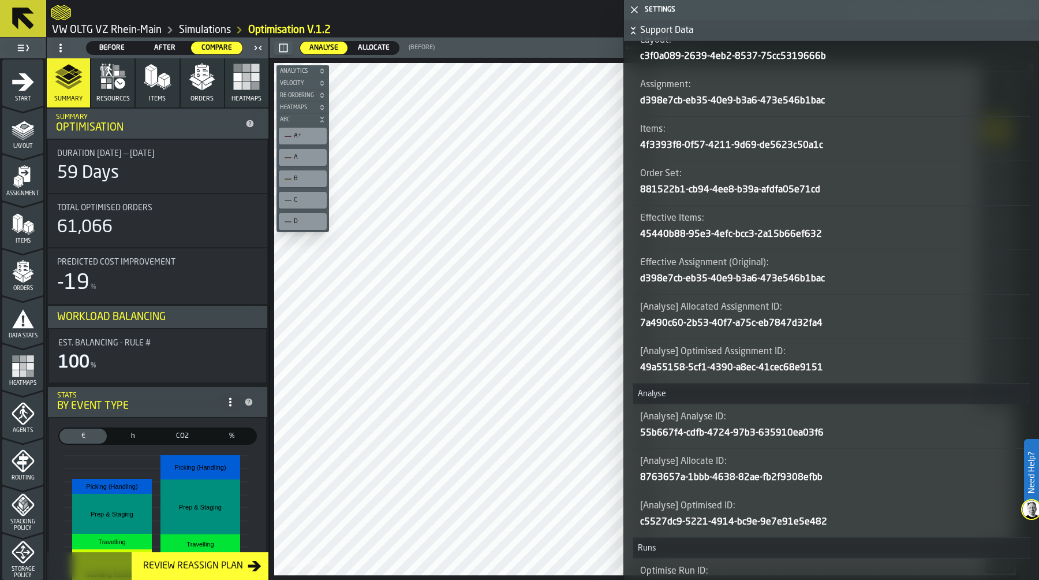
scroll to position [548, 0]
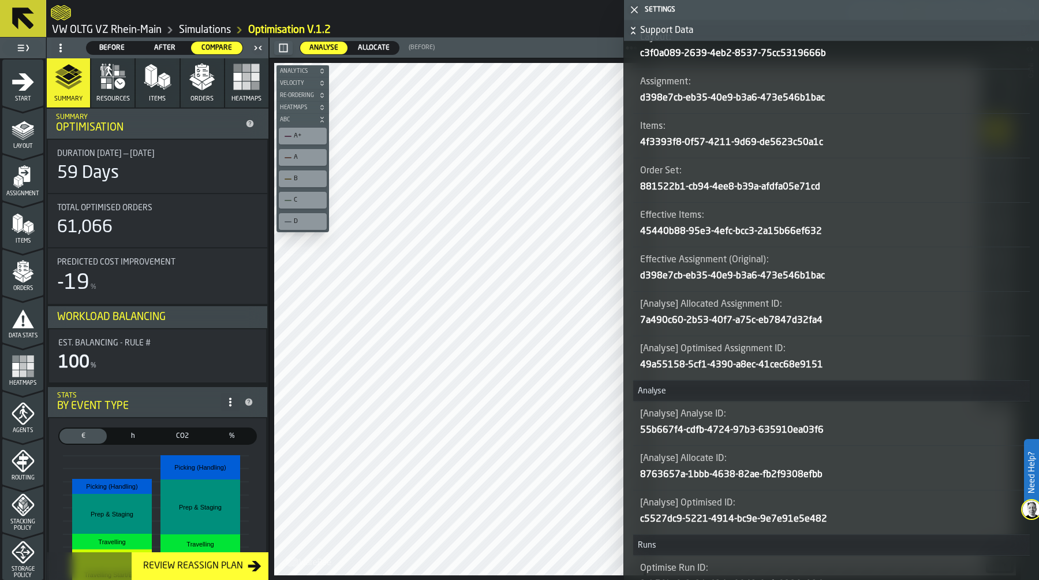
click at [0, 0] on icon "button-" at bounding box center [0, 0] width 0 height 0
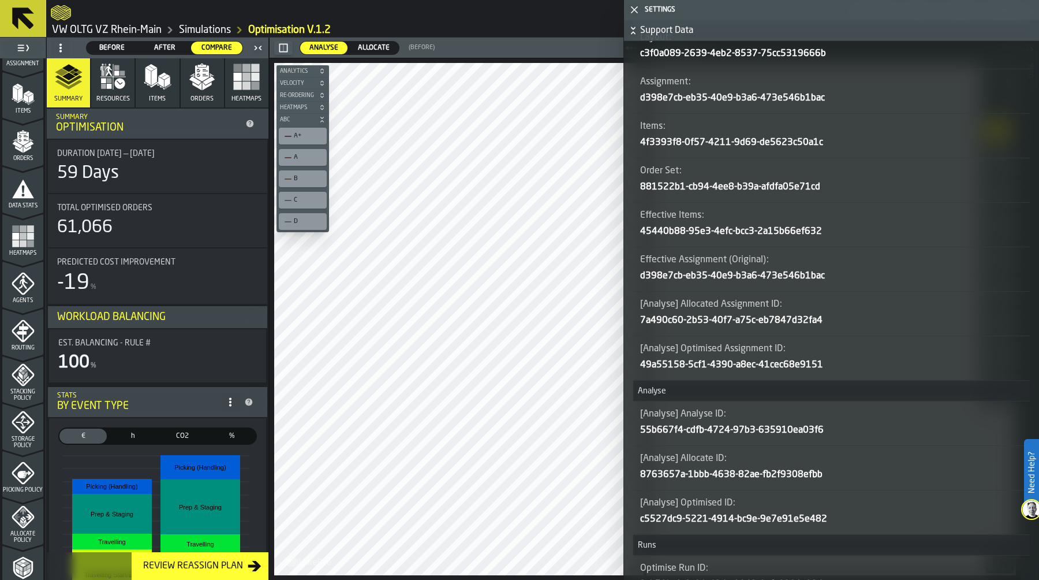
scroll to position [131, 0]
click at [18, 430] on icon "menu Storage Policy" at bounding box center [23, 421] width 23 height 23
